Goal: Use online tool/utility: Utilize a website feature to perform a specific function

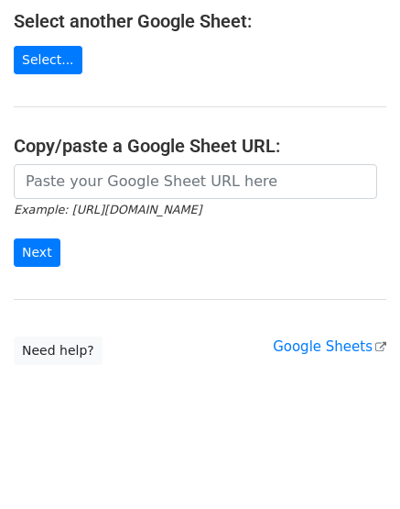
scroll to position [345, 0]
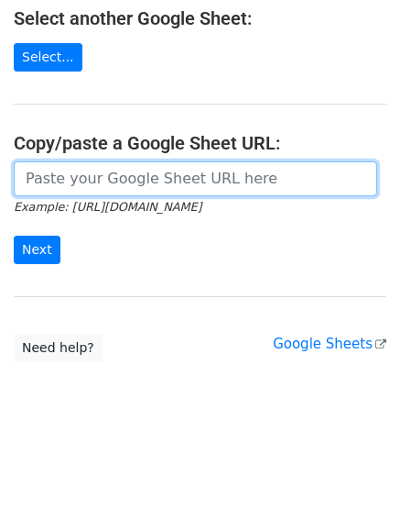
click at [88, 170] on input "url" at bounding box center [196, 178] width 364 height 35
paste input "https://docs.google.com/spreadsheets/d/1_36o8gvVMv_HO0dBkYzkIiKvgsbjx85jen_4RvI…"
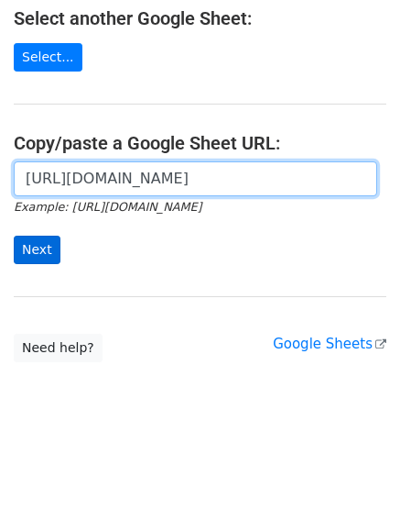
scroll to position [0, 368]
type input "https://docs.google.com/spreadsheets/d/1_36o8gvVMv_HO0dBkYzkIiKvgsbjx85jen_4RvI…"
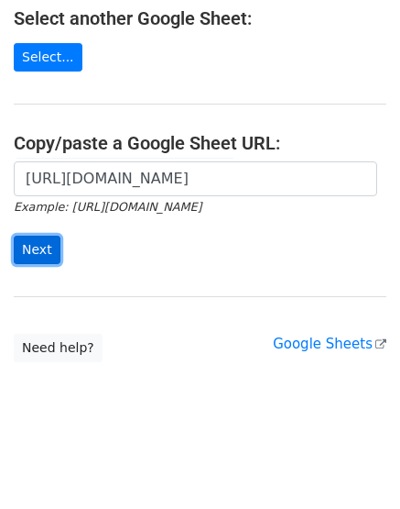
click at [25, 245] on input "Next" at bounding box center [37, 250] width 47 height 28
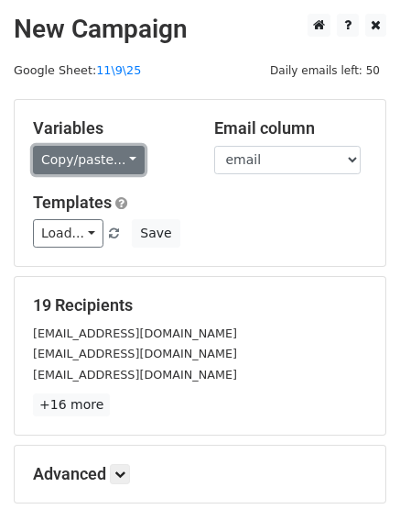
click at [95, 160] on link "Copy/paste..." at bounding box center [89, 160] width 112 height 28
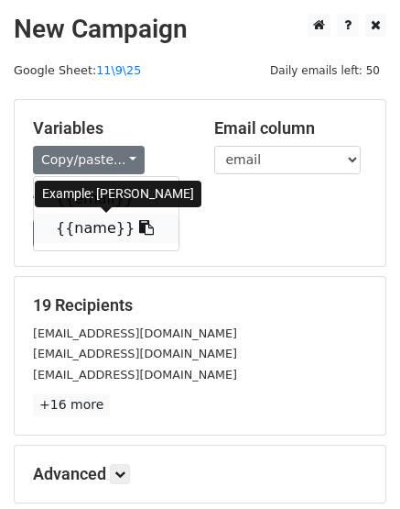
click at [88, 240] on link "{{name}}" at bounding box center [106, 228] width 145 height 29
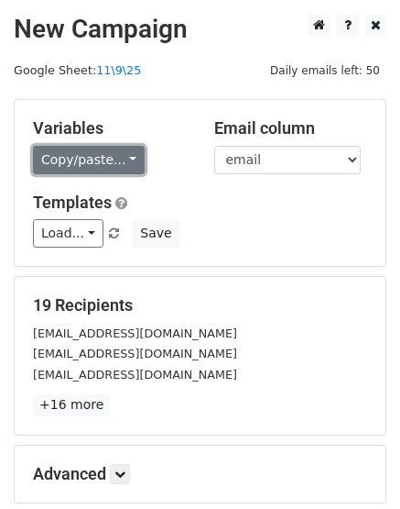
click at [90, 160] on link "Copy/paste..." at bounding box center [89, 160] width 112 height 28
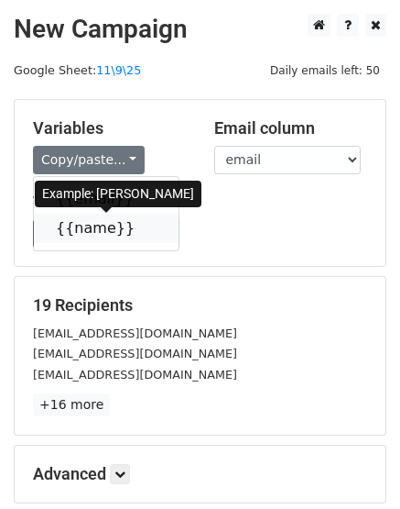
click at [82, 219] on link "{{name}}" at bounding box center [106, 228] width 145 height 29
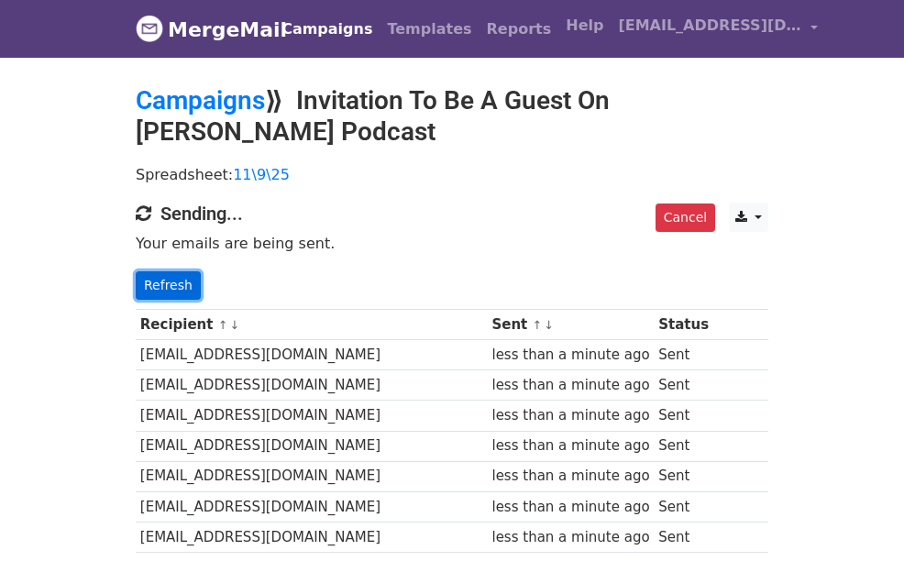
click at [136, 271] on link "Refresh" at bounding box center [168, 285] width 65 height 28
